Goal: Information Seeking & Learning: Learn about a topic

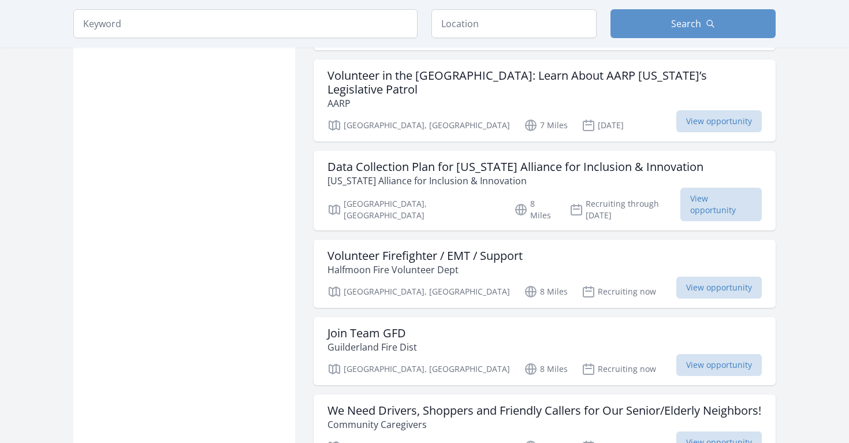
scroll to position [1119, 0]
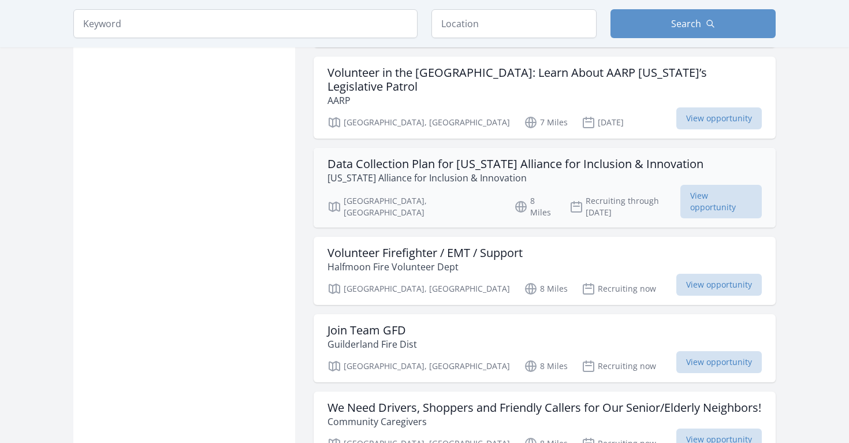
click at [439, 157] on h3 "Data Collection Plan for [US_STATE] Alliance for Inclusion & Innovation" at bounding box center [515, 164] width 376 height 14
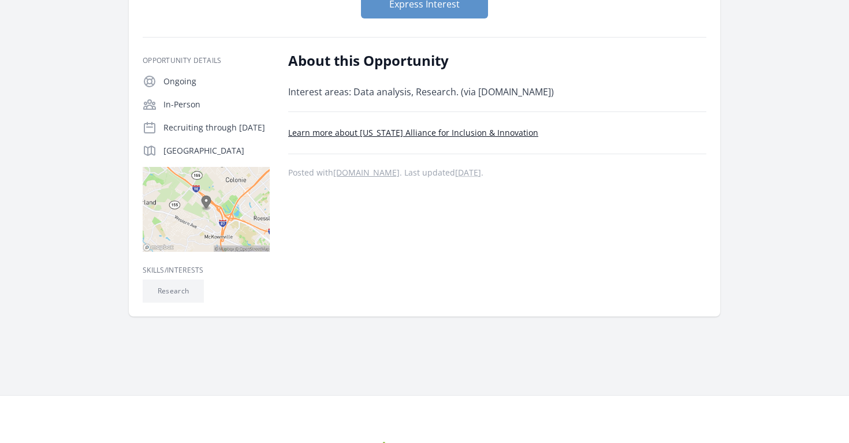
scroll to position [196, 0]
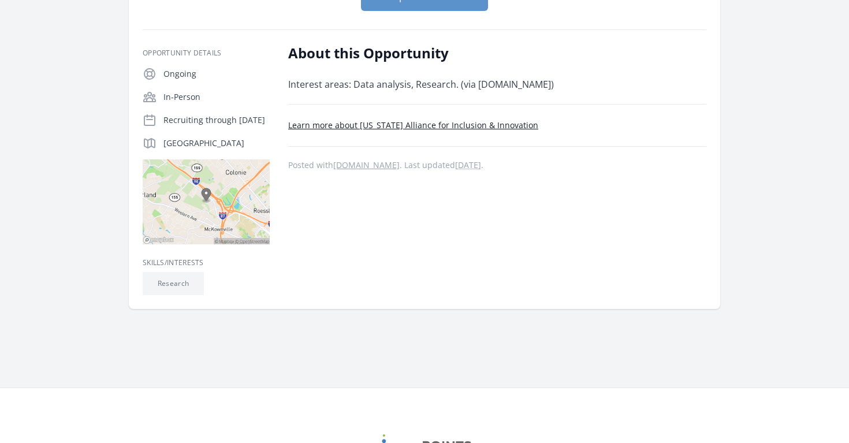
click at [401, 126] on link "Learn more about New York Alliance for Inclusion & Innovation" at bounding box center [413, 124] width 250 height 11
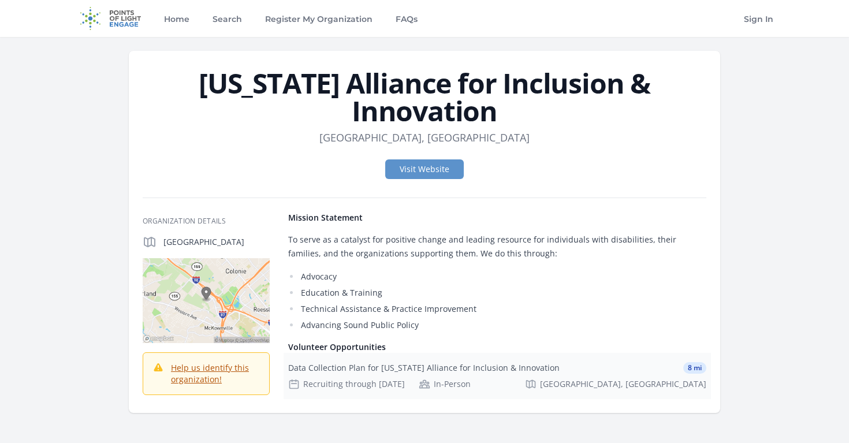
drag, startPoint x: 275, startPoint y: 361, endPoint x: 352, endPoint y: 369, distance: 77.8
click at [352, 369] on div "Organization Details Albany, NY 12203" at bounding box center [424, 305] width 563 height 187
click at [371, 349] on h4 "Volunteer Opportunities" at bounding box center [497, 347] width 418 height 12
drag, startPoint x: 526, startPoint y: 114, endPoint x: 177, endPoint y: 70, distance: 351.4
click at [177, 70] on h1 "[US_STATE] Alliance for Inclusion & Innovation" at bounding box center [424, 96] width 563 height 55
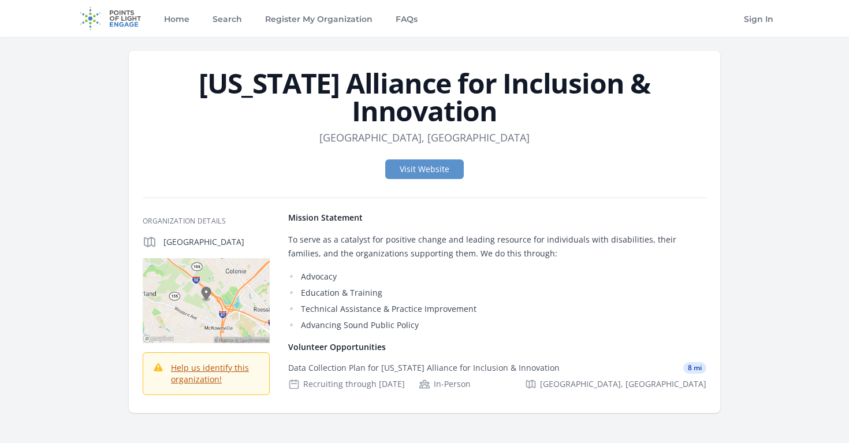
copy h1 "[US_STATE] Alliance for Inclusion & Innovation"
